Goal: Find specific page/section

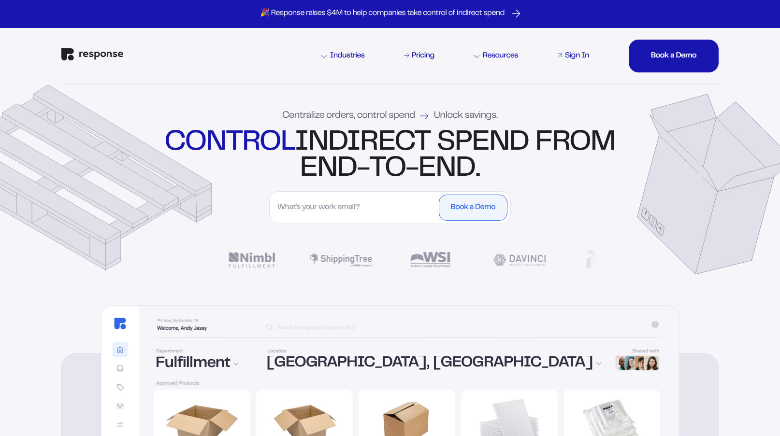
click at [575, 57] on div "Sign In" at bounding box center [577, 56] width 24 height 8
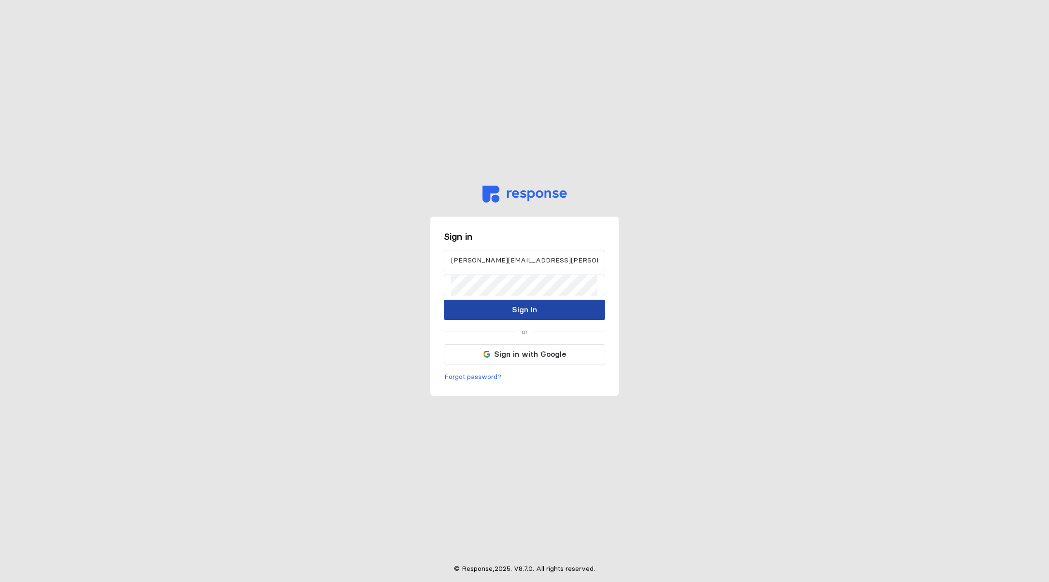
drag, startPoint x: 489, startPoint y: 311, endPoint x: 443, endPoint y: 302, distance: 46.7
click at [443, 302] on div "Sign in [PERSON_NAME][EMAIL_ADDRESS][PERSON_NAME][DOMAIN_NAME] Sign In or Sign …" at bounding box center [524, 306] width 189 height 181
click at [493, 315] on button "Sign In" at bounding box center [524, 309] width 161 height 20
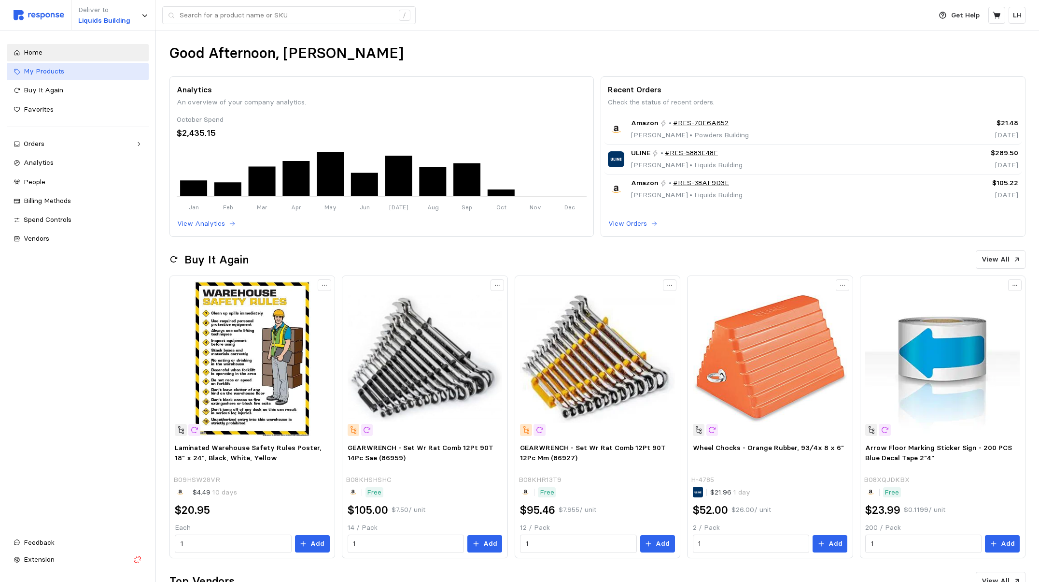
click at [24, 71] on span "My Products" at bounding box center [44, 71] width 41 height 9
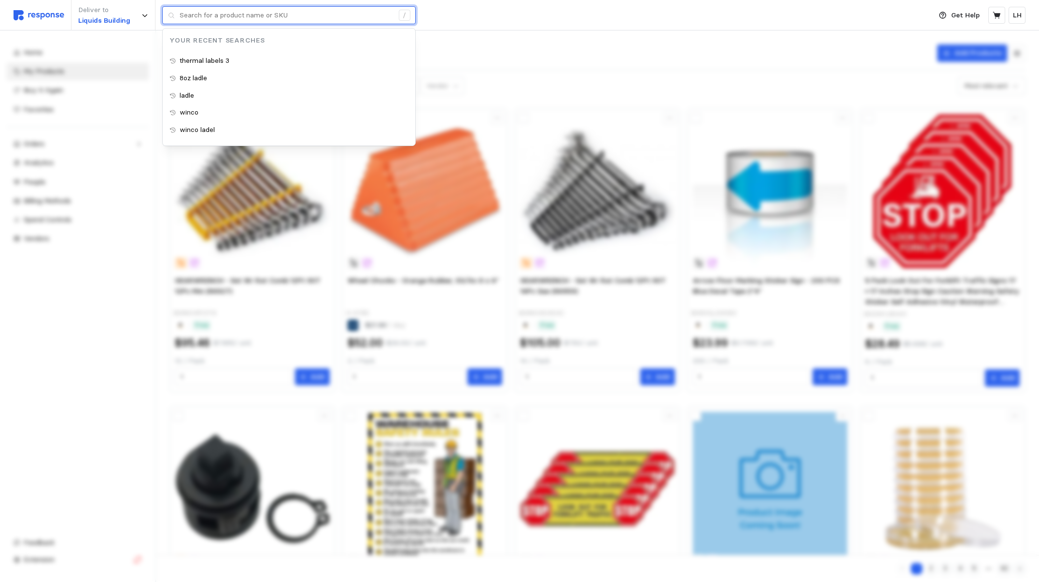
click at [209, 14] on input "text" at bounding box center [287, 15] width 214 height 17
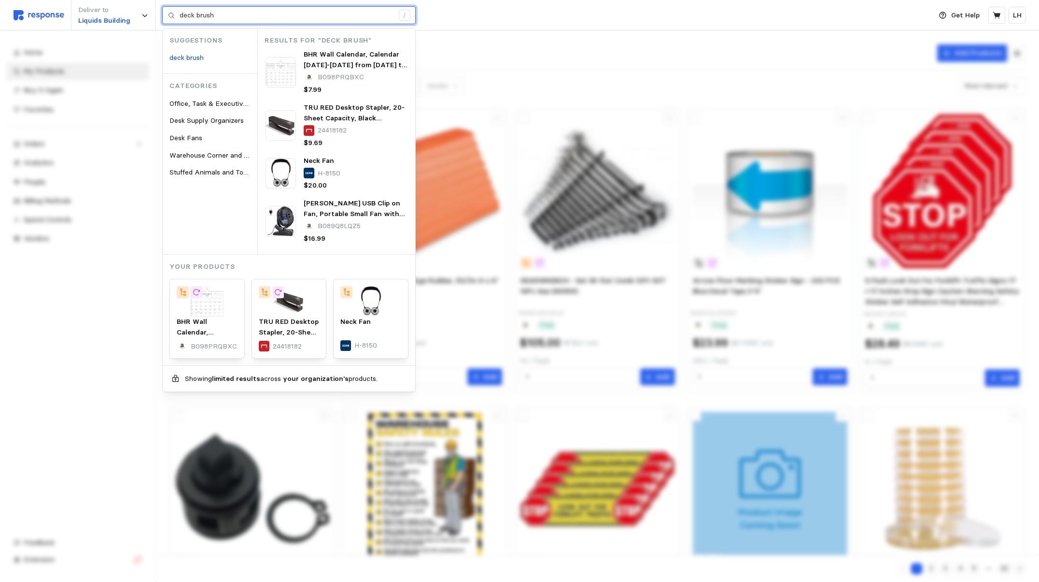
type input "deck brush"
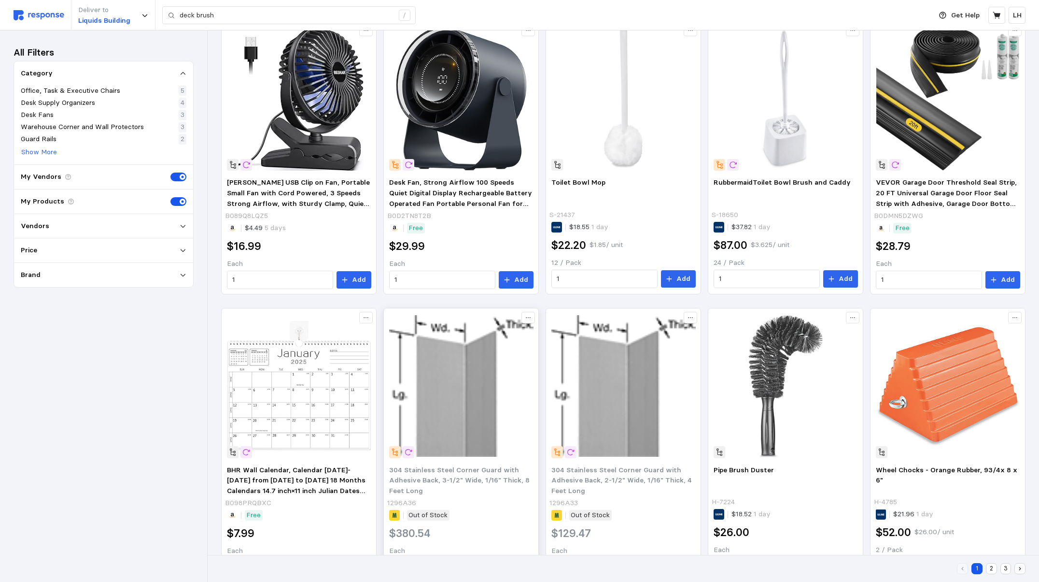
scroll to position [470, 0]
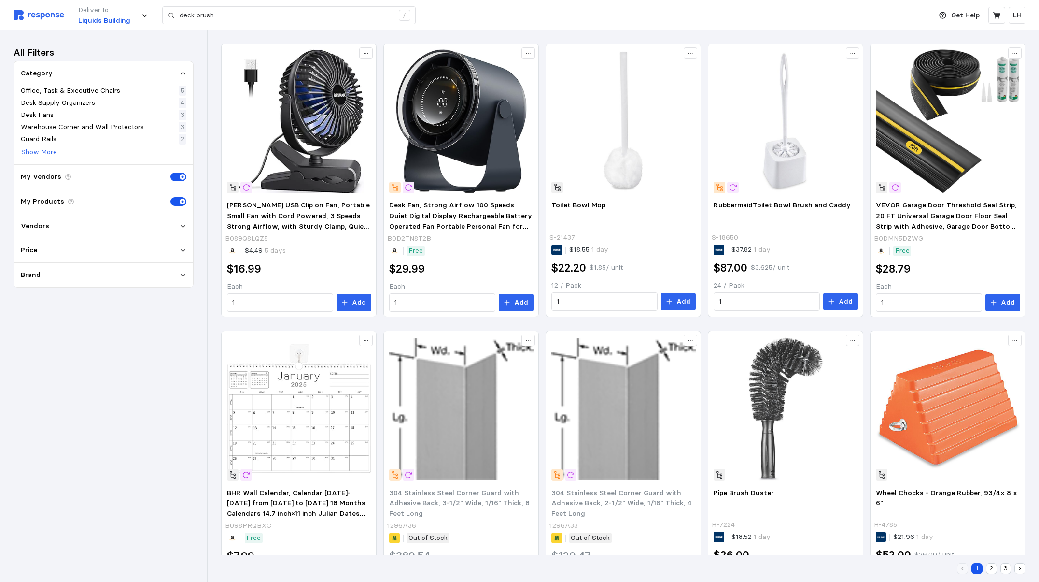
click at [992, 567] on button "2" at bounding box center [991, 568] width 11 height 11
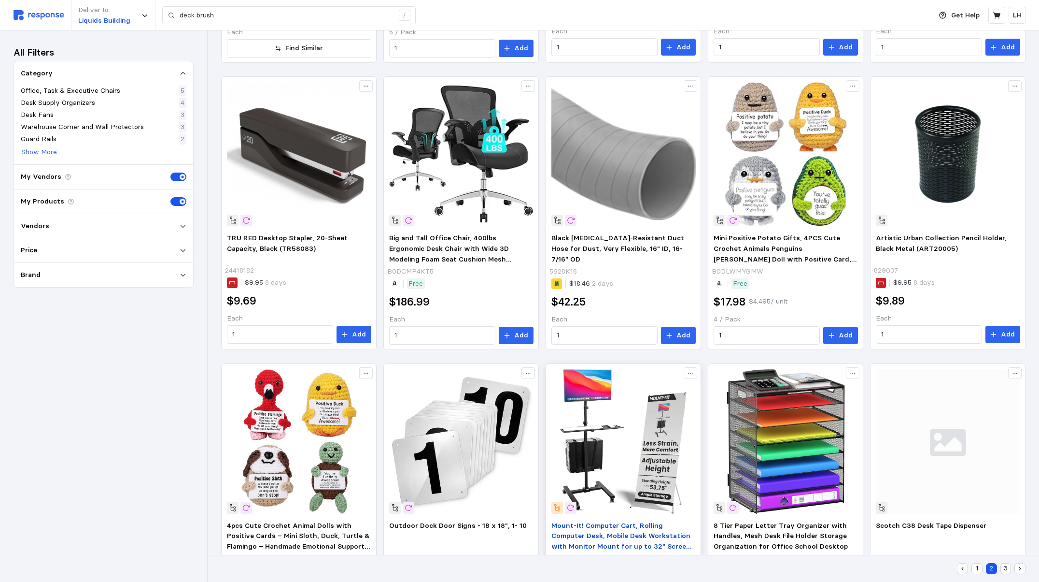
scroll to position [534, 0]
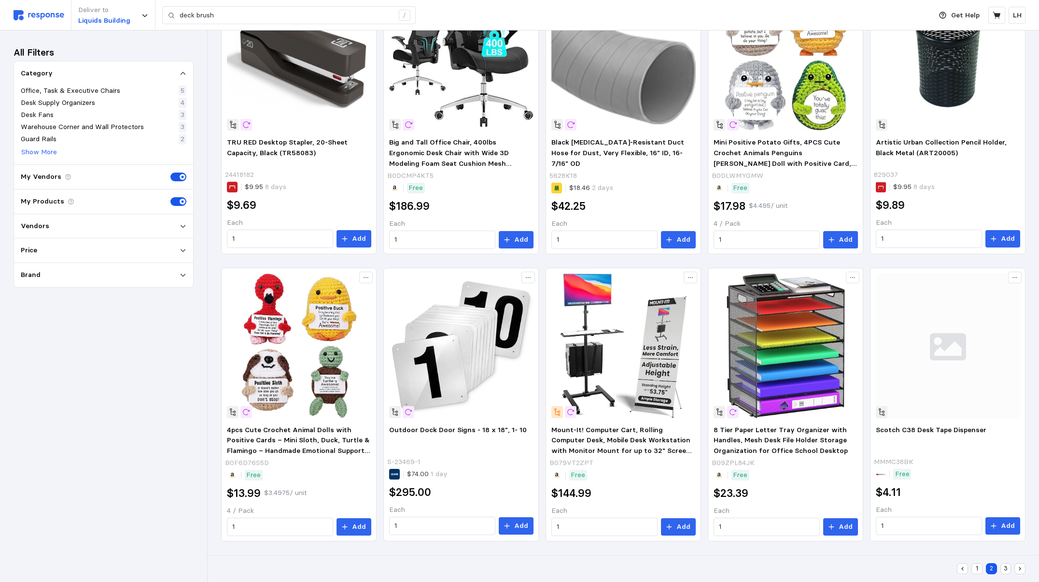
click at [1009, 566] on button "3" at bounding box center [1006, 568] width 11 height 11
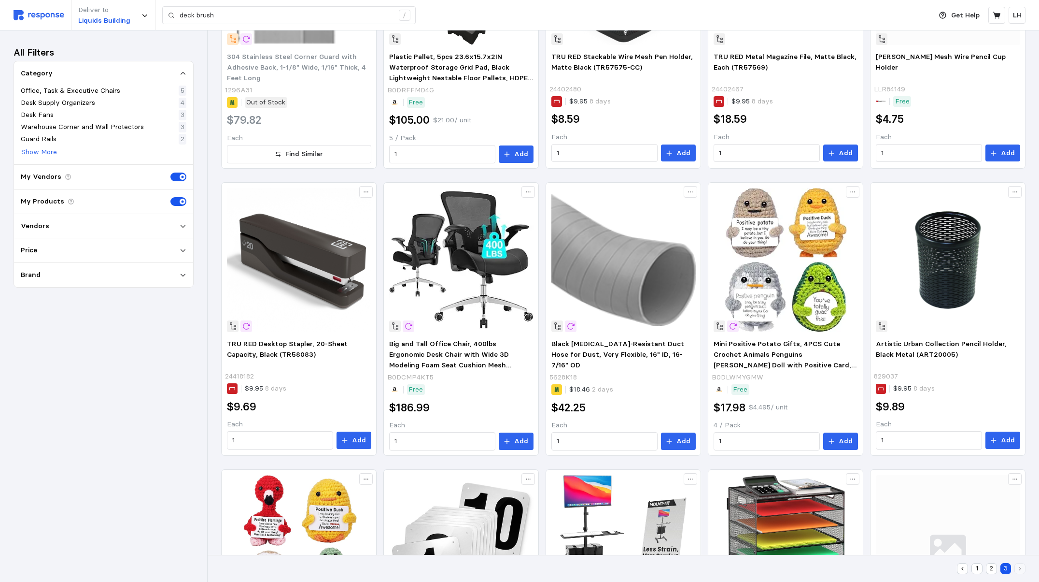
scroll to position [116, 0]
